Goal: Book appointment/travel/reservation

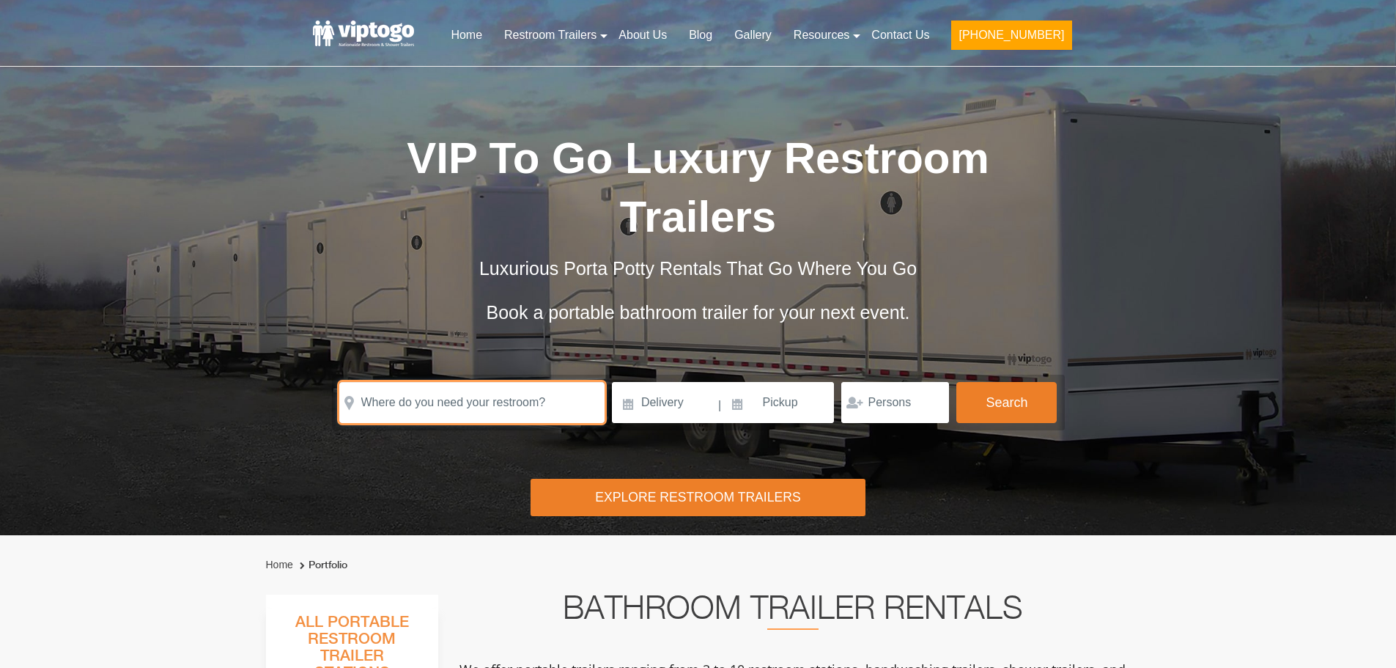
click at [450, 382] on input "text" at bounding box center [471, 402] width 265 height 41
paste input "7020 Owasco Road, Owasco, New York 13021"
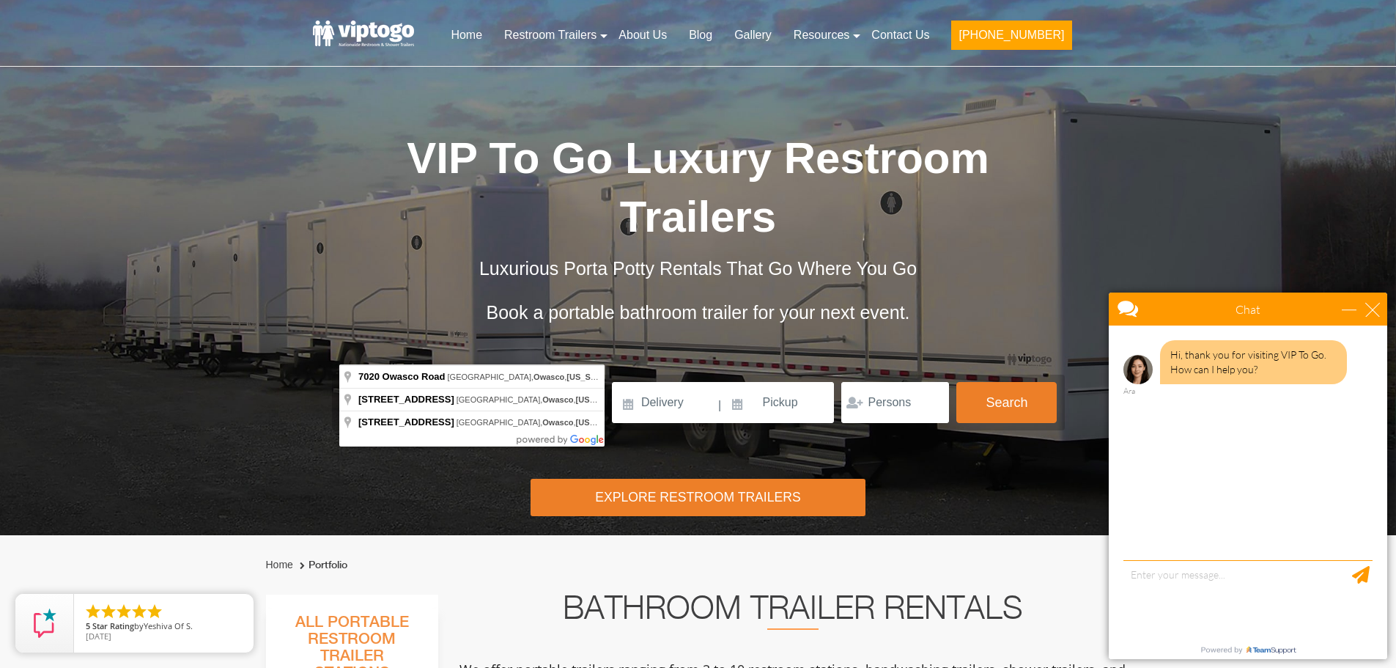
type input "7020 Owasco Road, Auburn, Owasco, New York 13021, USA"
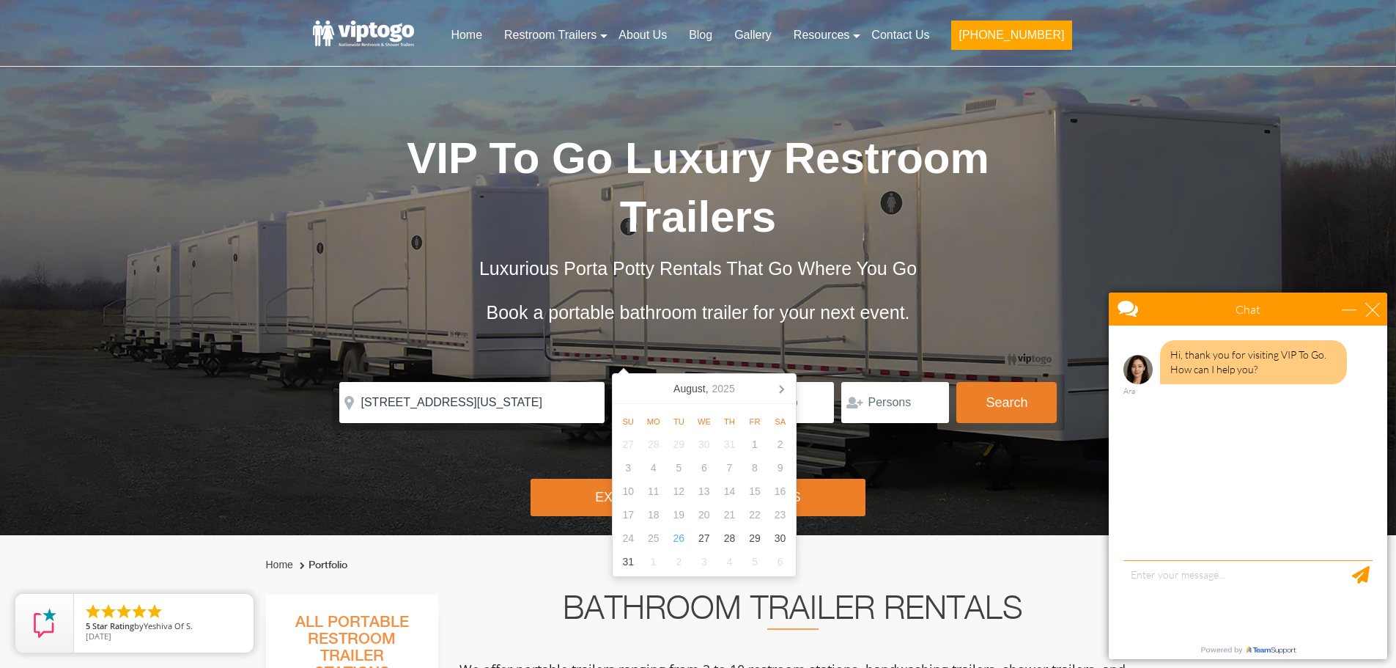
click at [377, 413] on div "Risk-Free Reservation! Free cancellation up to 48 hours before delivery. Book n…" at bounding box center [698, 267] width 1396 height 535
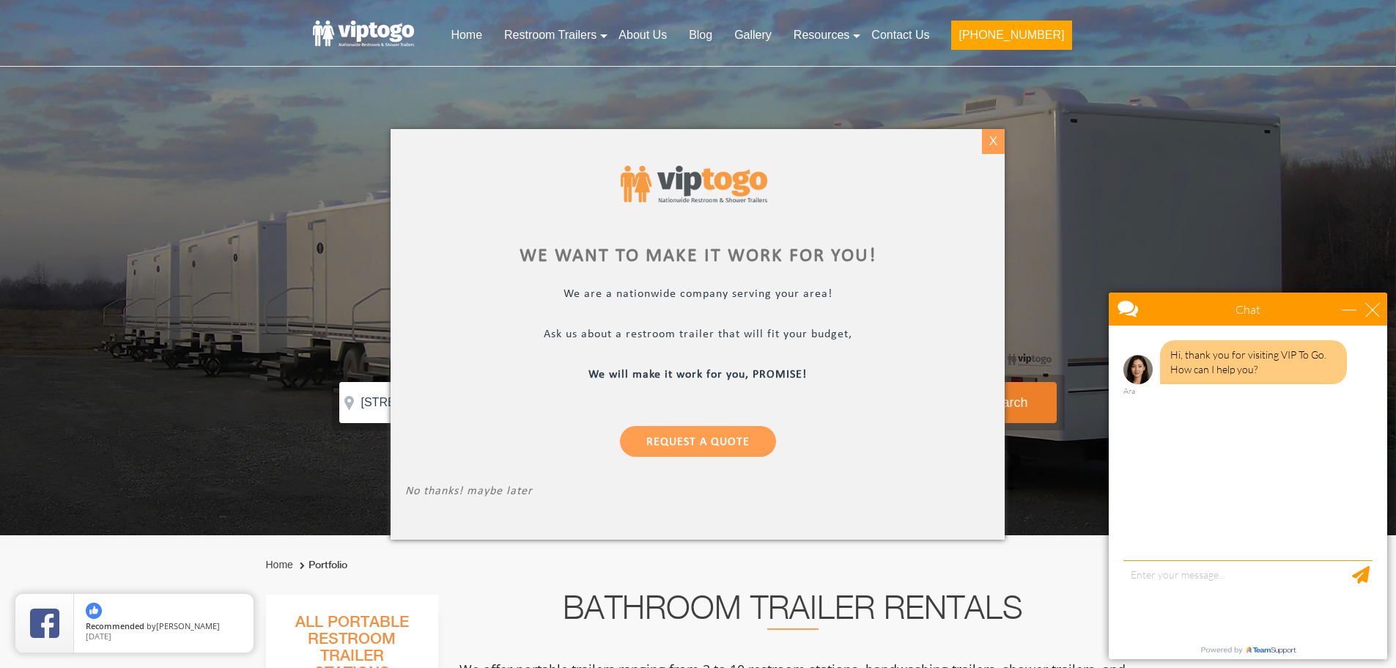
click at [998, 141] on div "X" at bounding box center [993, 141] width 23 height 25
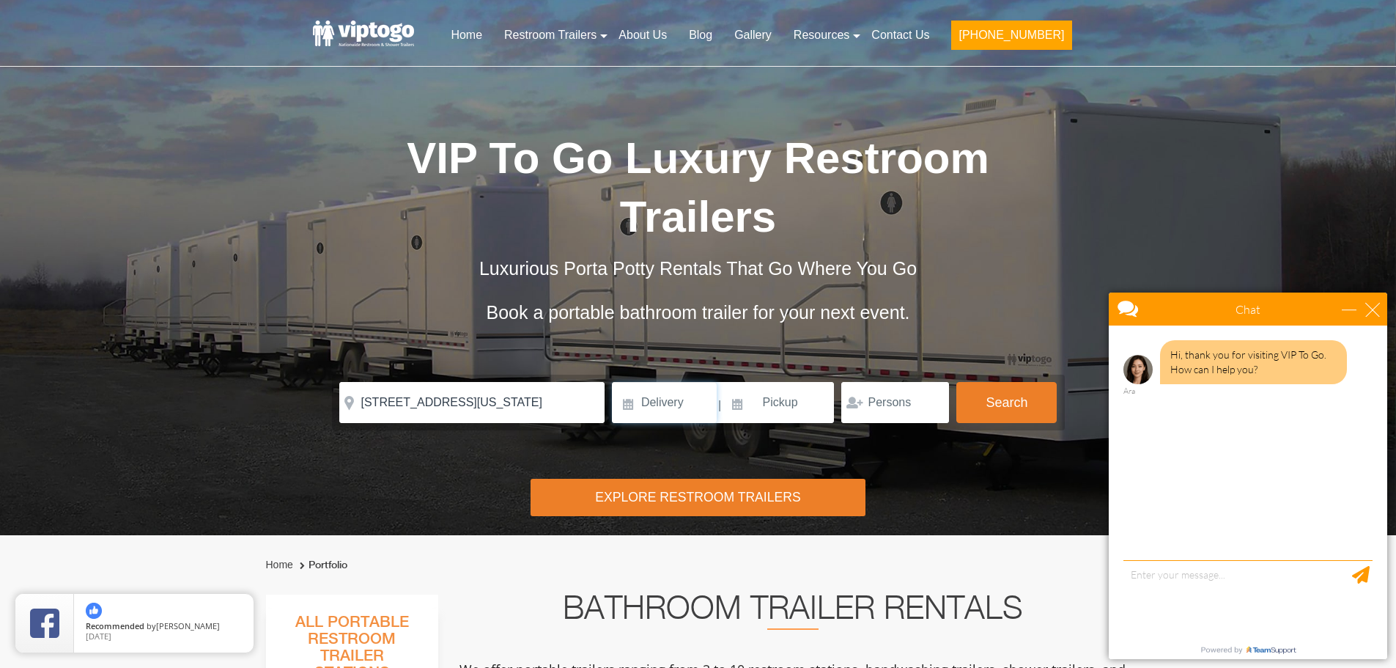
click at [676, 382] on input at bounding box center [664, 402] width 105 height 41
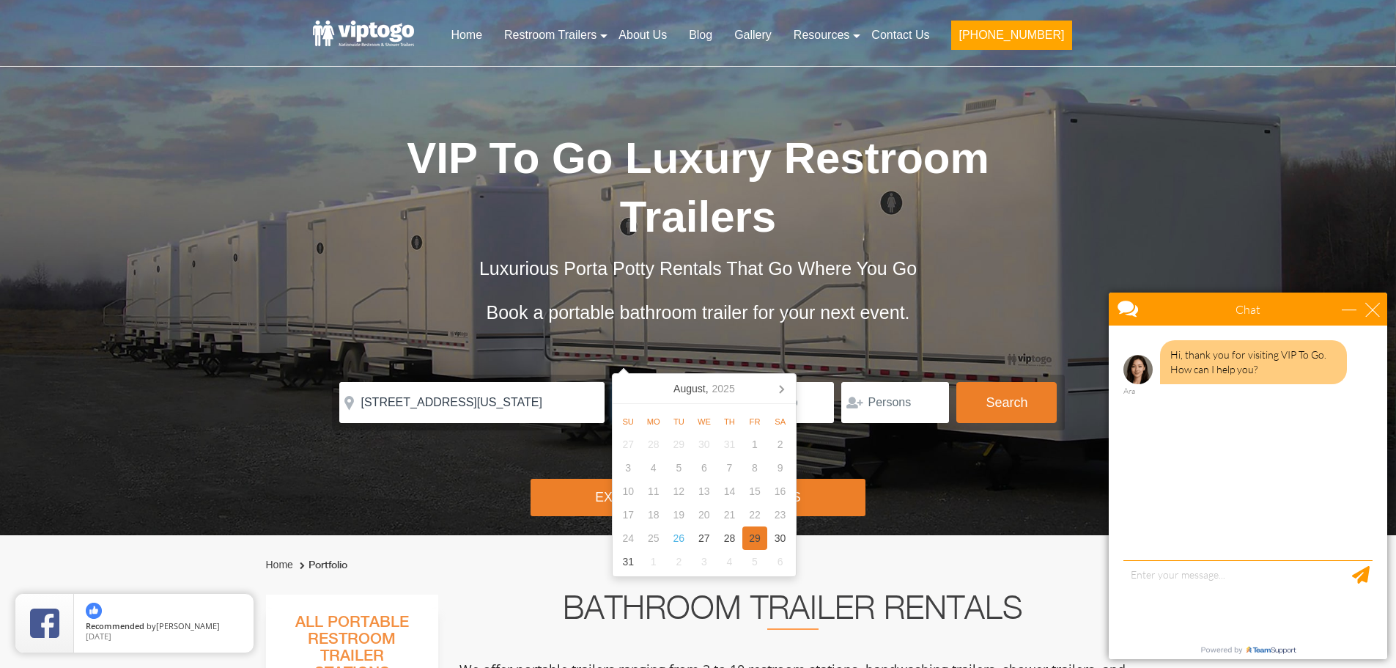
click at [752, 536] on div "29" at bounding box center [755, 537] width 26 height 23
type input "08/29/2025"
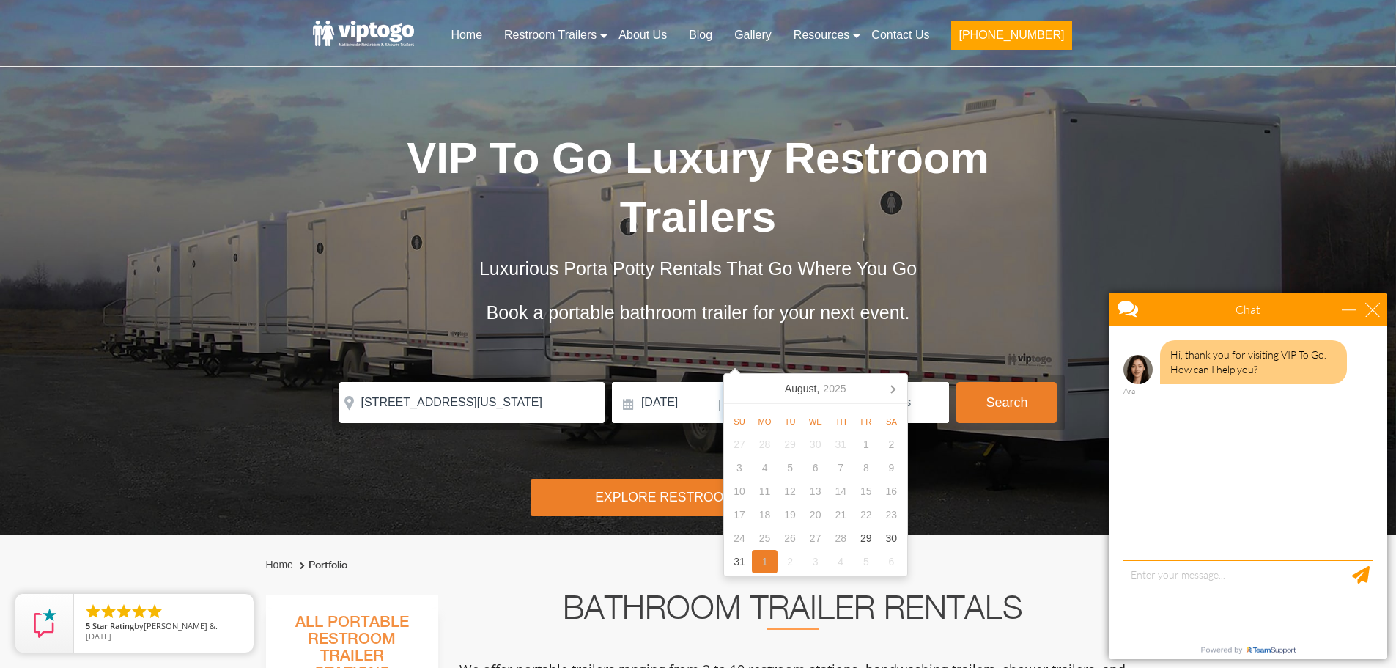
click at [765, 561] on div "1" at bounding box center [765, 561] width 26 height 23
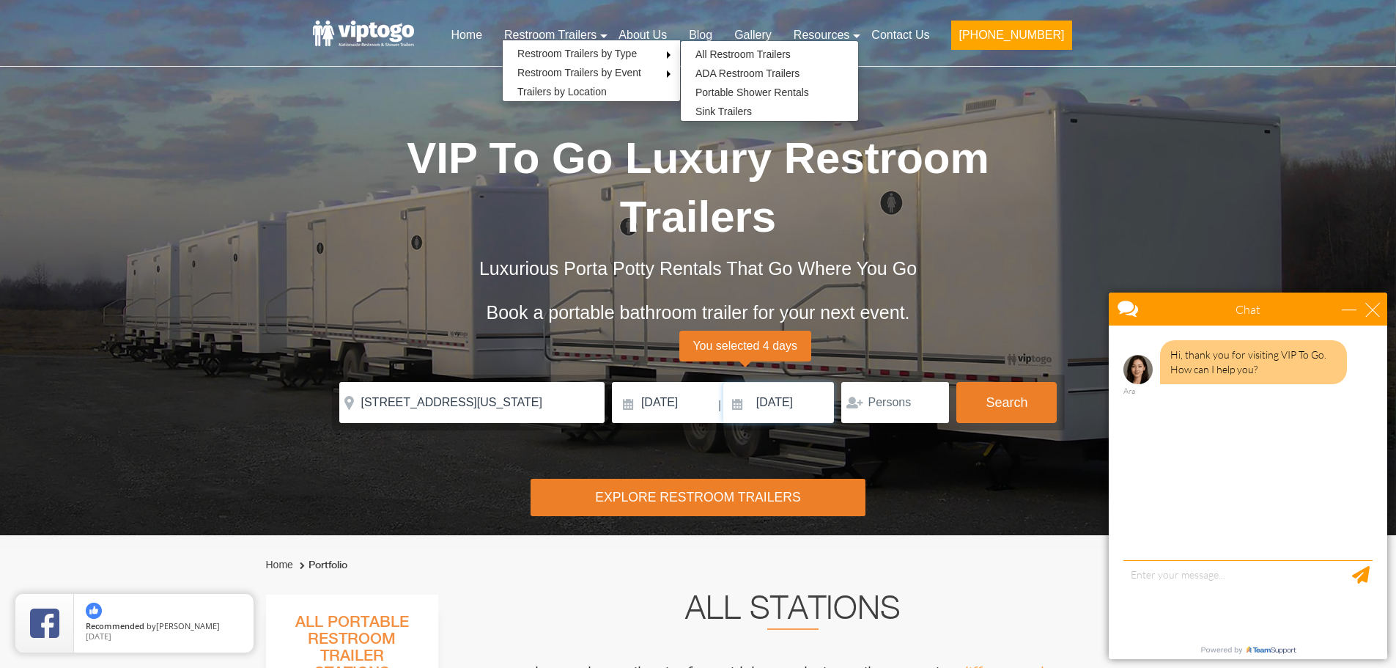
click at [805, 382] on input "09/01/2025" at bounding box center [778, 402] width 111 height 41
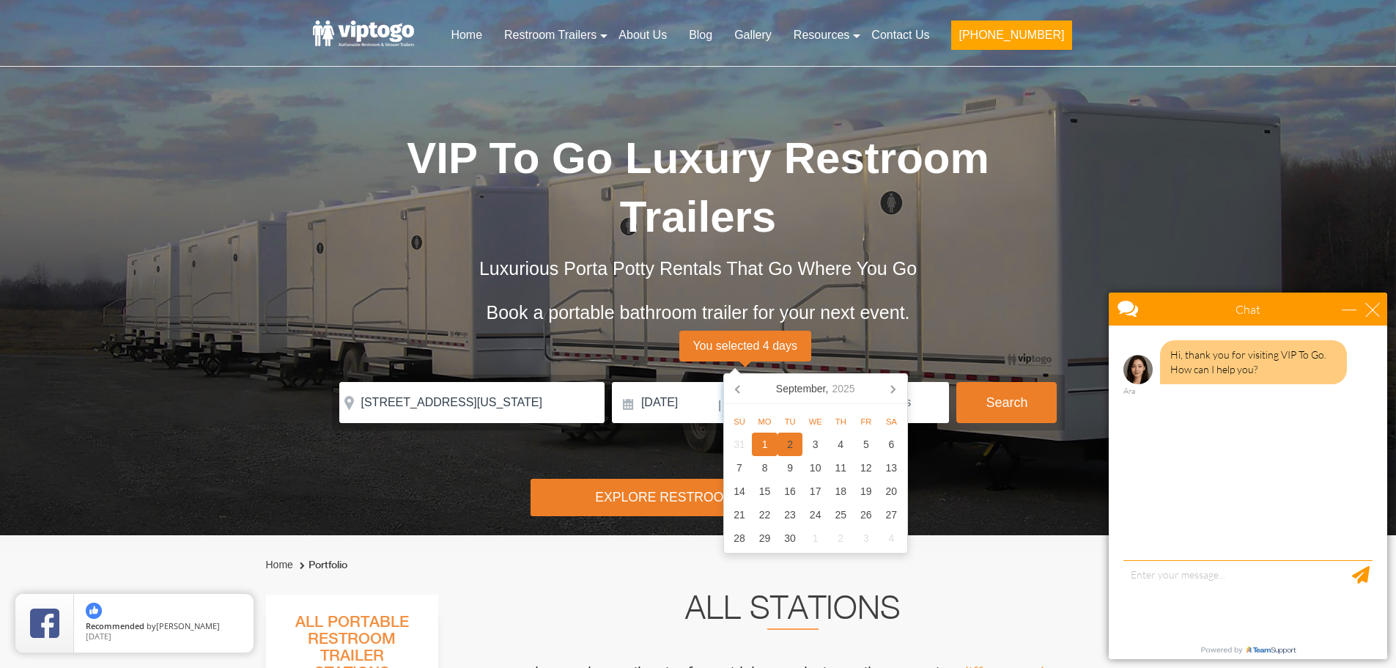
click at [788, 436] on div "2" at bounding box center [791, 443] width 26 height 23
type input "09/02/2025"
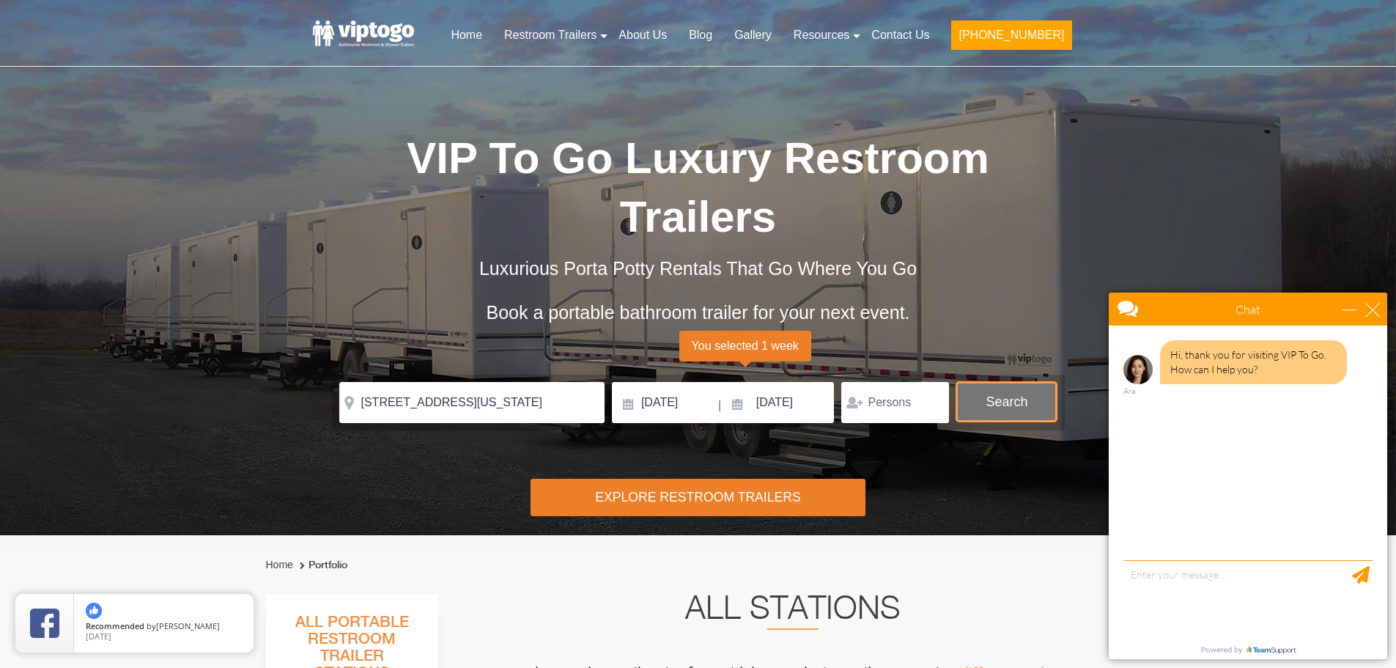
click at [1022, 382] on button "Search" at bounding box center [1006, 402] width 100 height 40
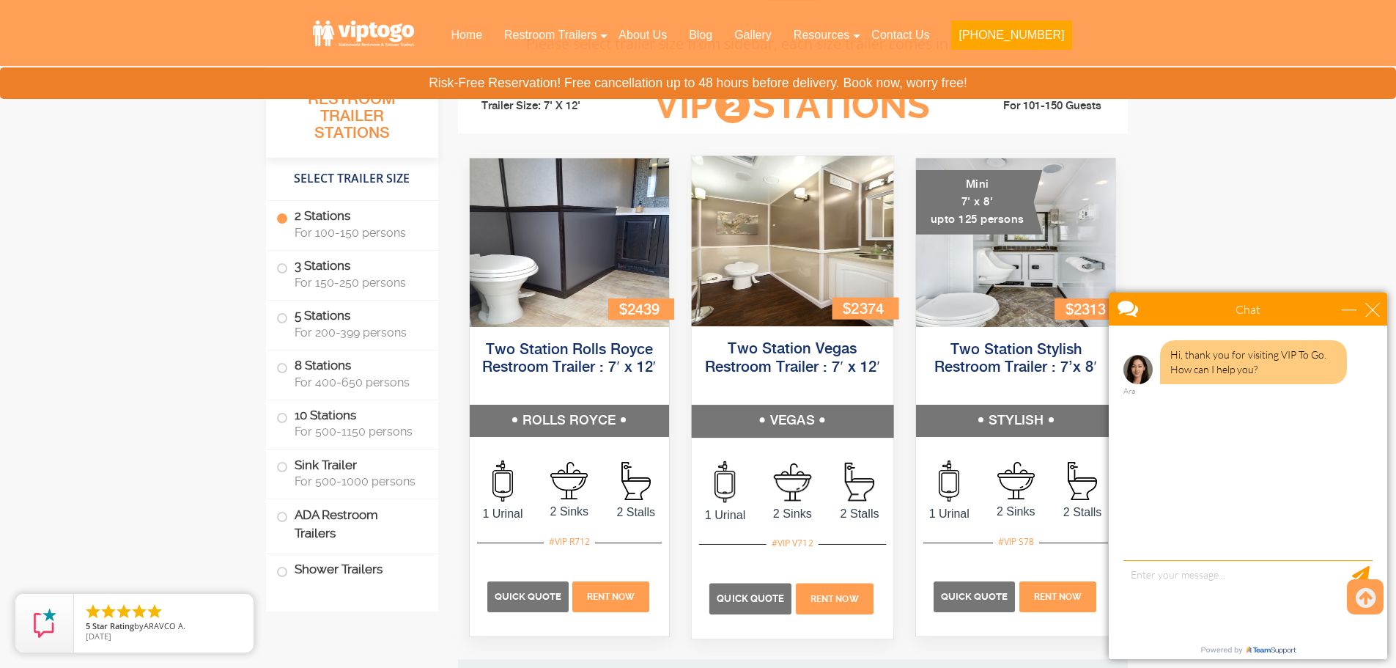
scroll to position [594, 0]
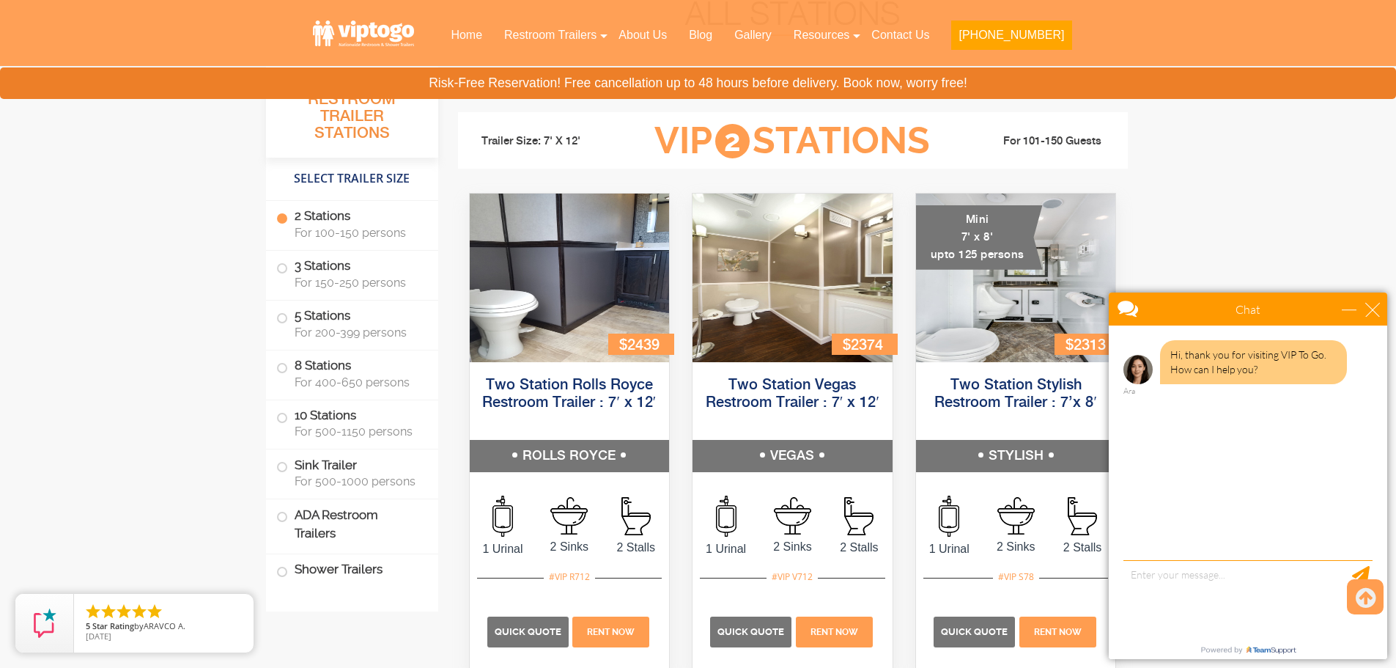
click at [1375, 306] on div "close" at bounding box center [1372, 309] width 15 height 15
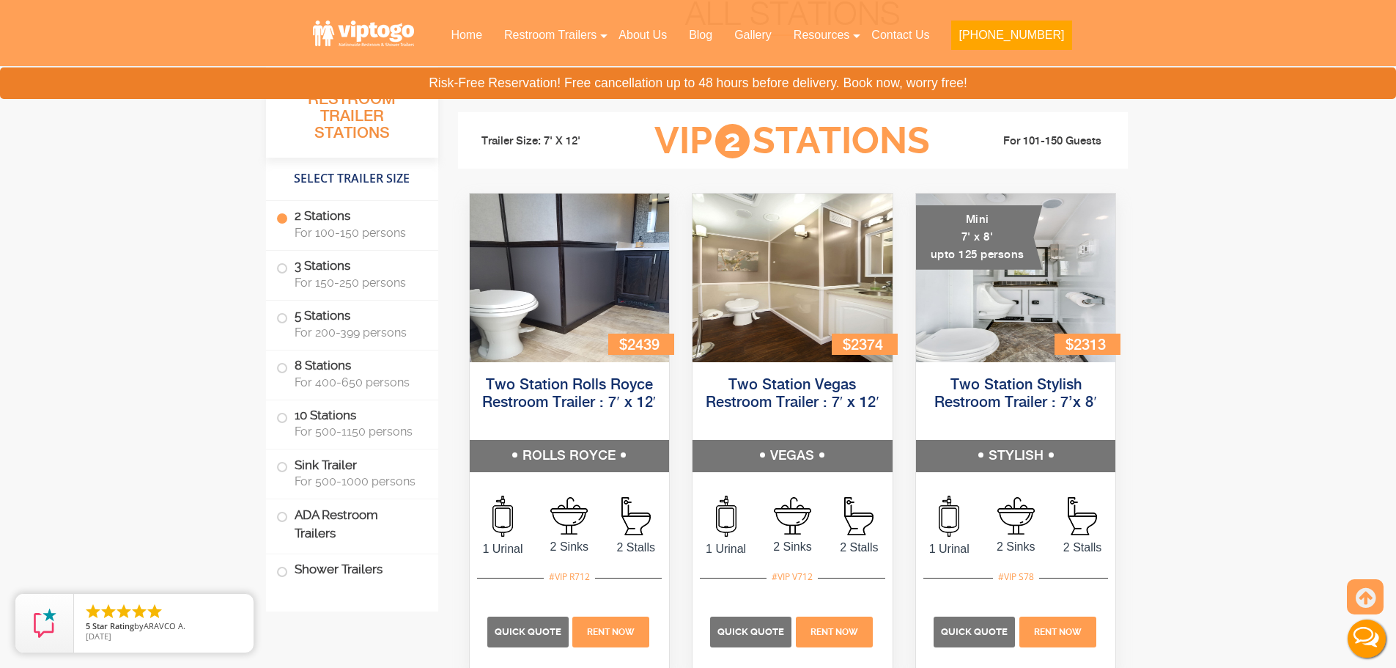
scroll to position [0, 0]
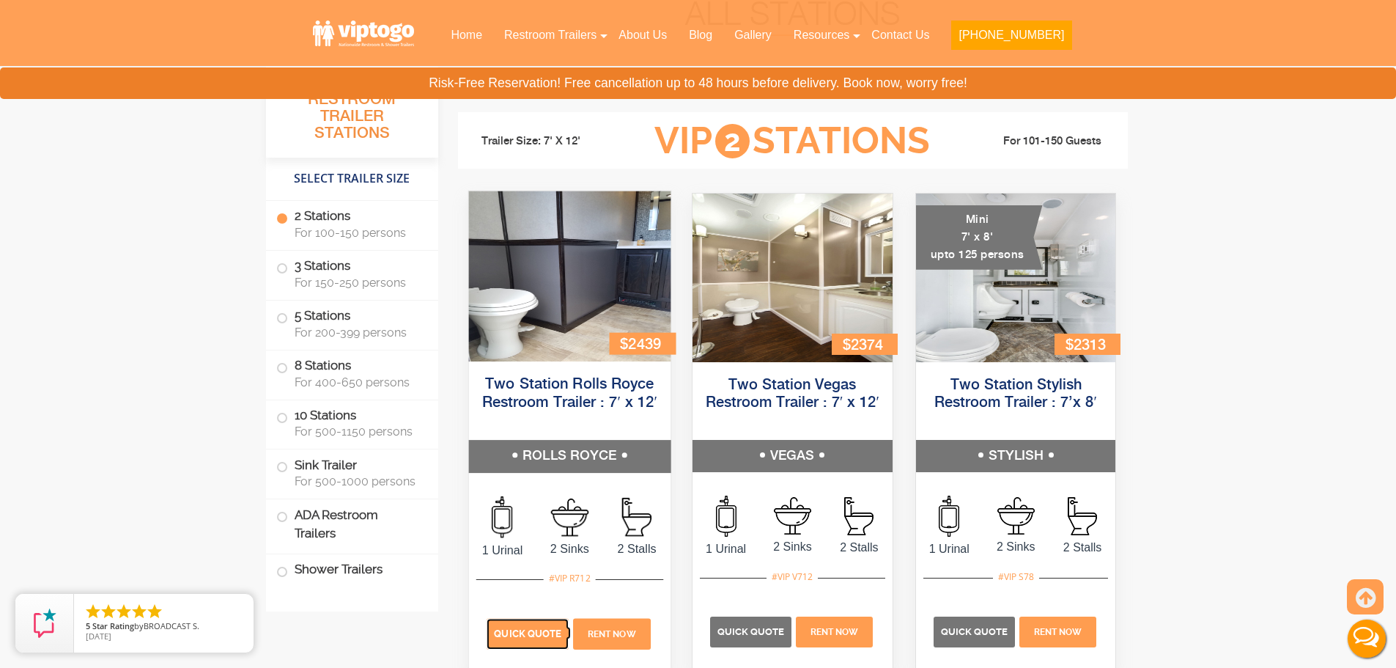
click at [529, 635] on span "Quick Quote" at bounding box center [527, 632] width 67 height 11
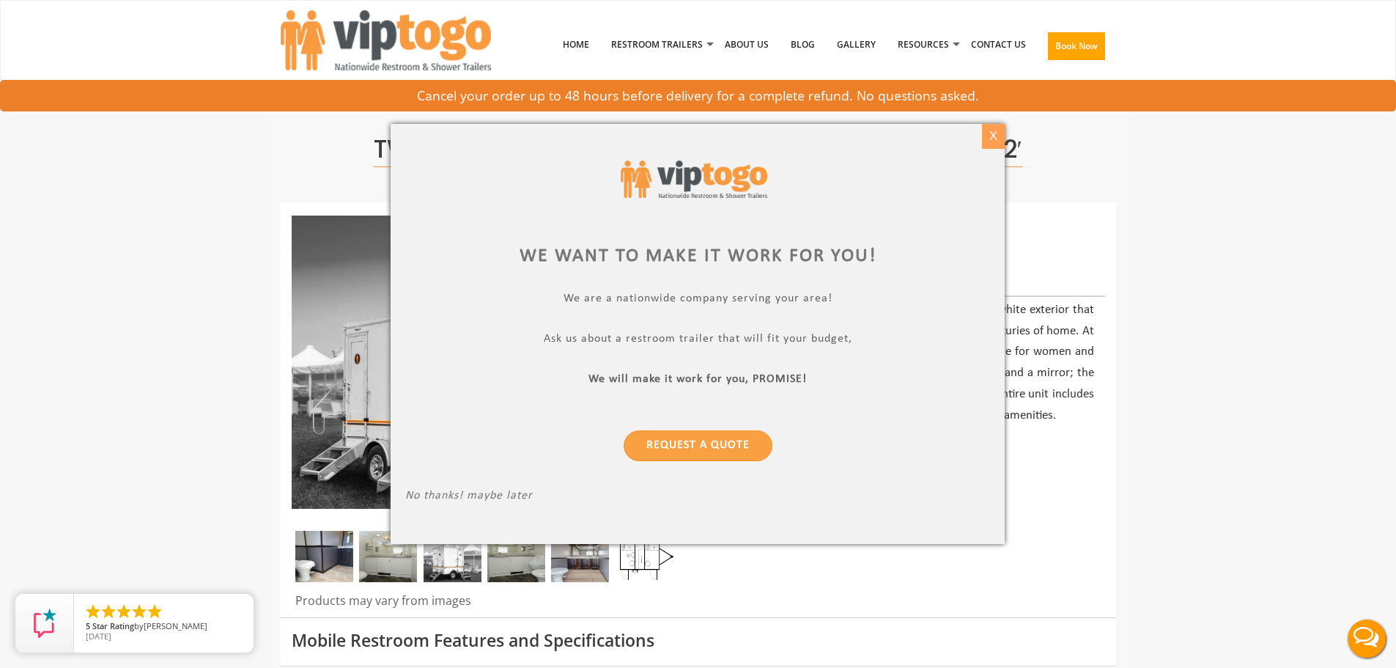
click at [993, 139] on div "X" at bounding box center [993, 136] width 23 height 25
